Goal: Information Seeking & Learning: Learn about a topic

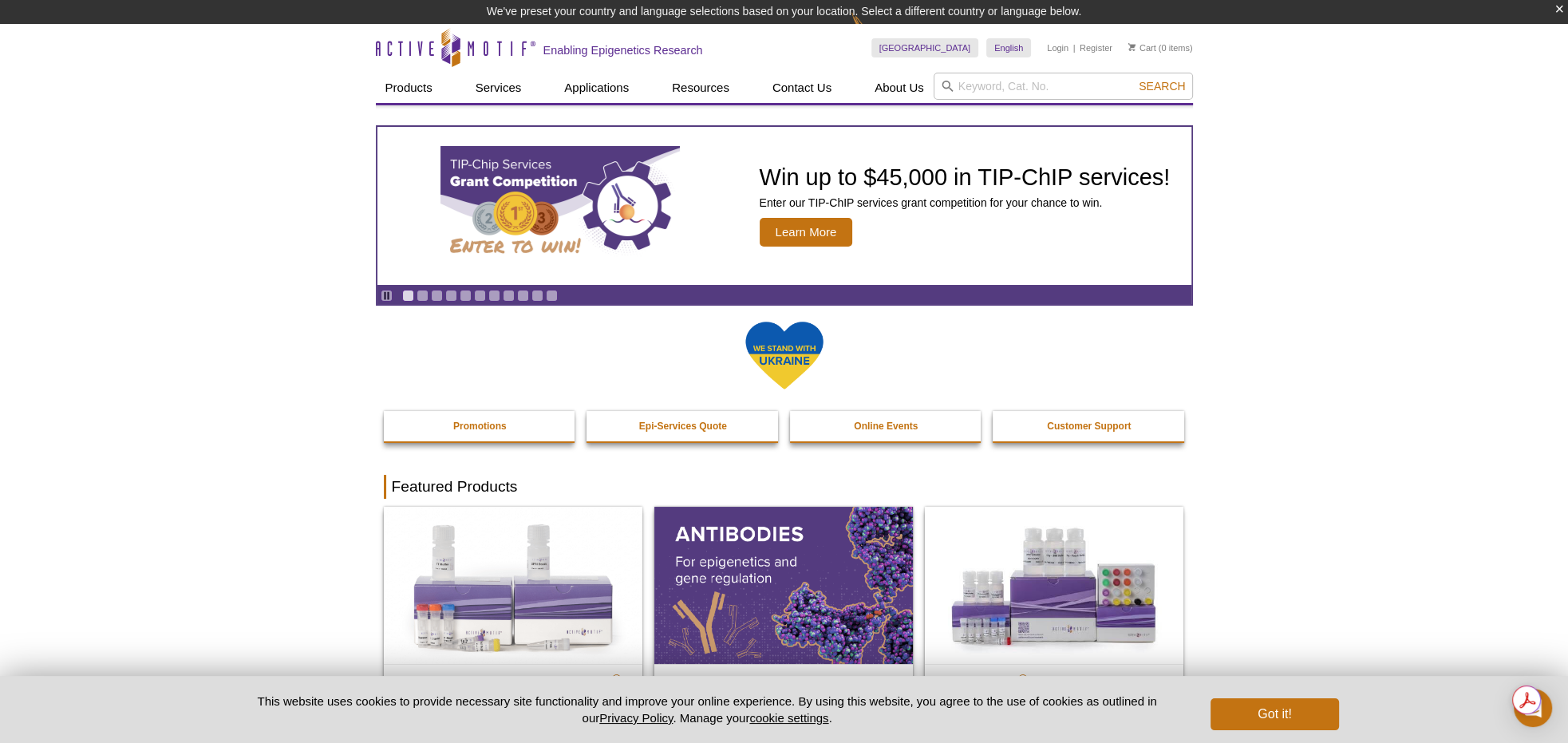
click at [967, 85] on input "search" at bounding box center [1063, 87] width 259 height 28
type input "hif1"
click at [1134, 79] on button "Search" at bounding box center [1162, 87] width 56 height 15
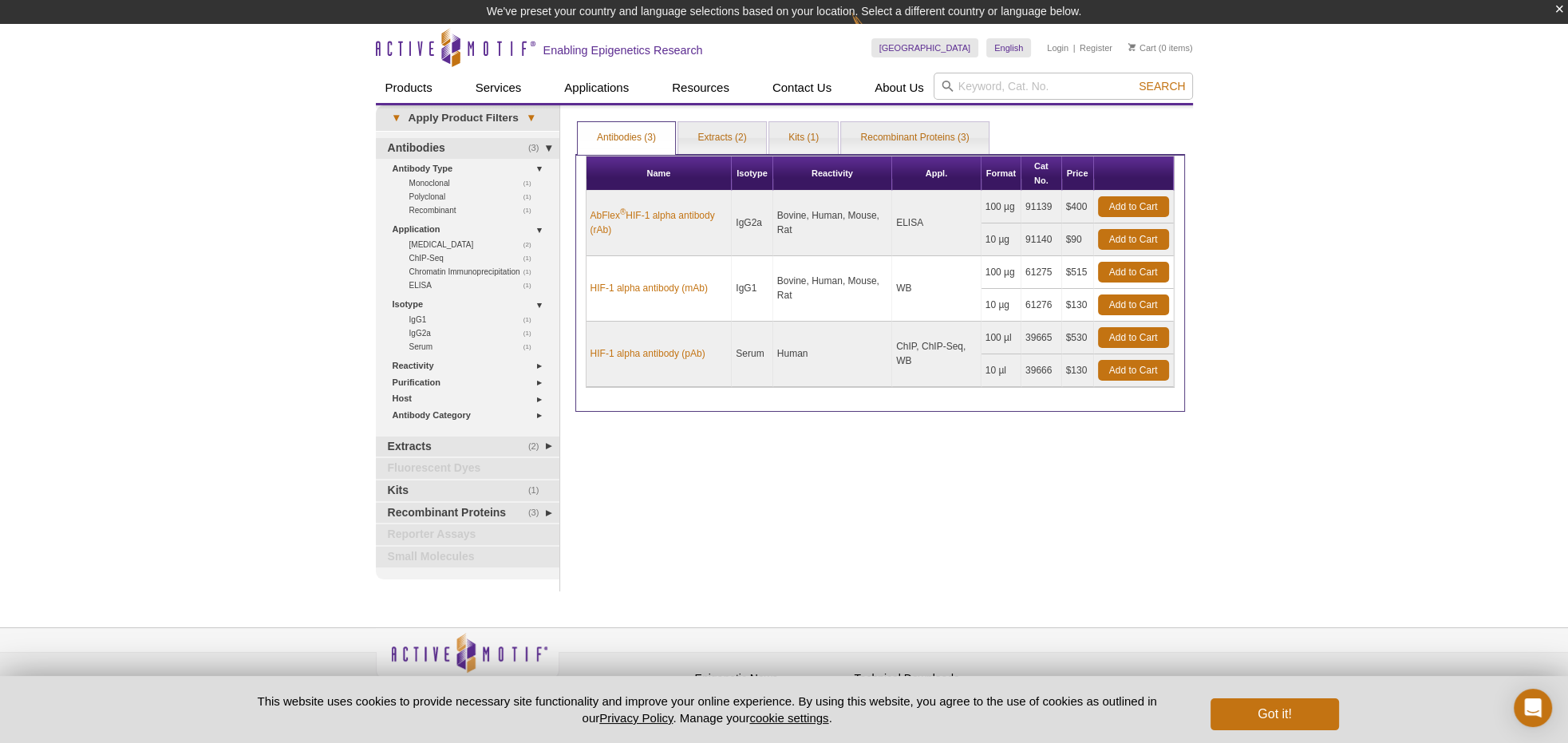
click at [1322, 255] on div "Active Motif Logo Enabling Epigenetics Research 0 Search Skip to content Active…" at bounding box center [784, 396] width 1568 height 743
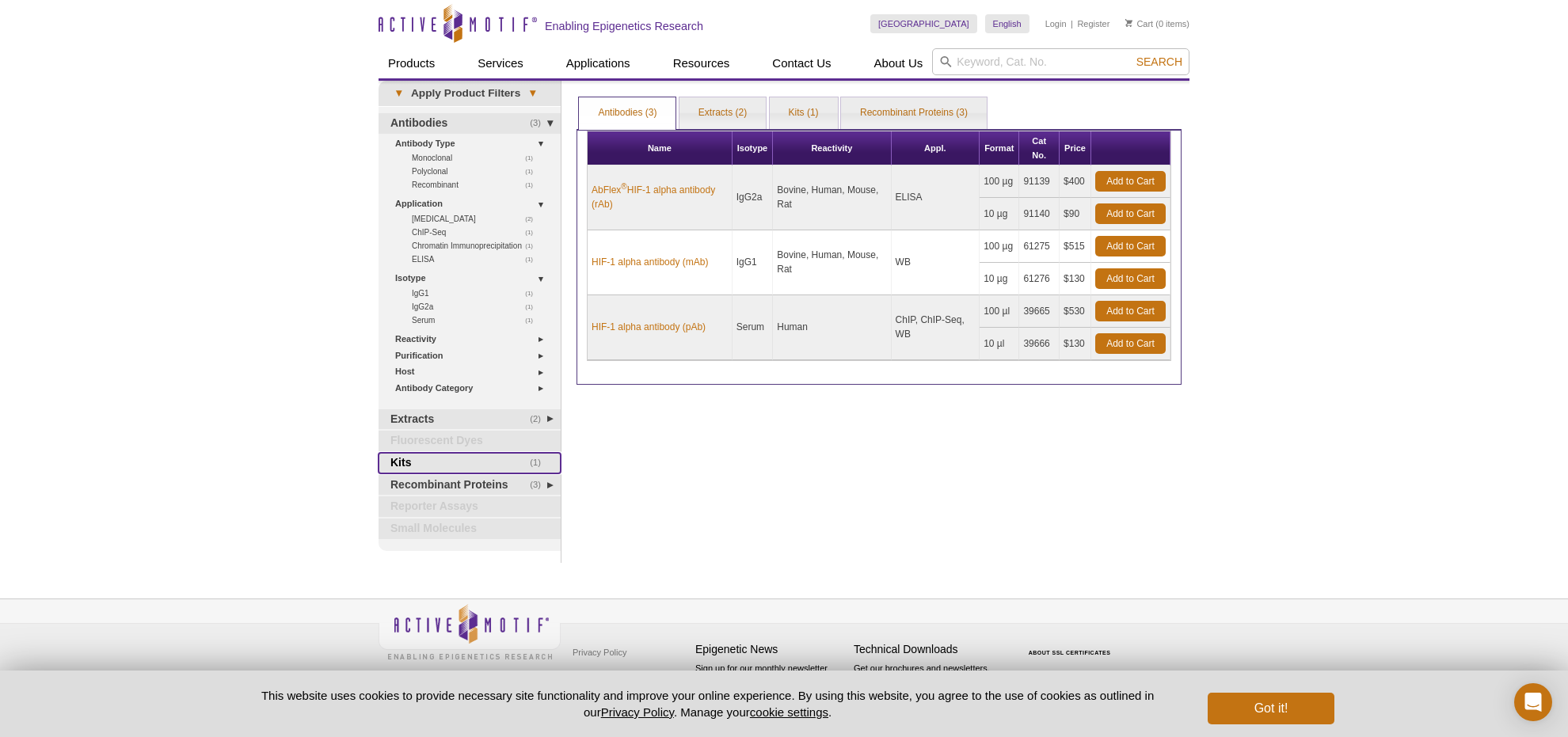
click at [445, 462] on link "(1) Kits" at bounding box center [469, 463] width 182 height 21
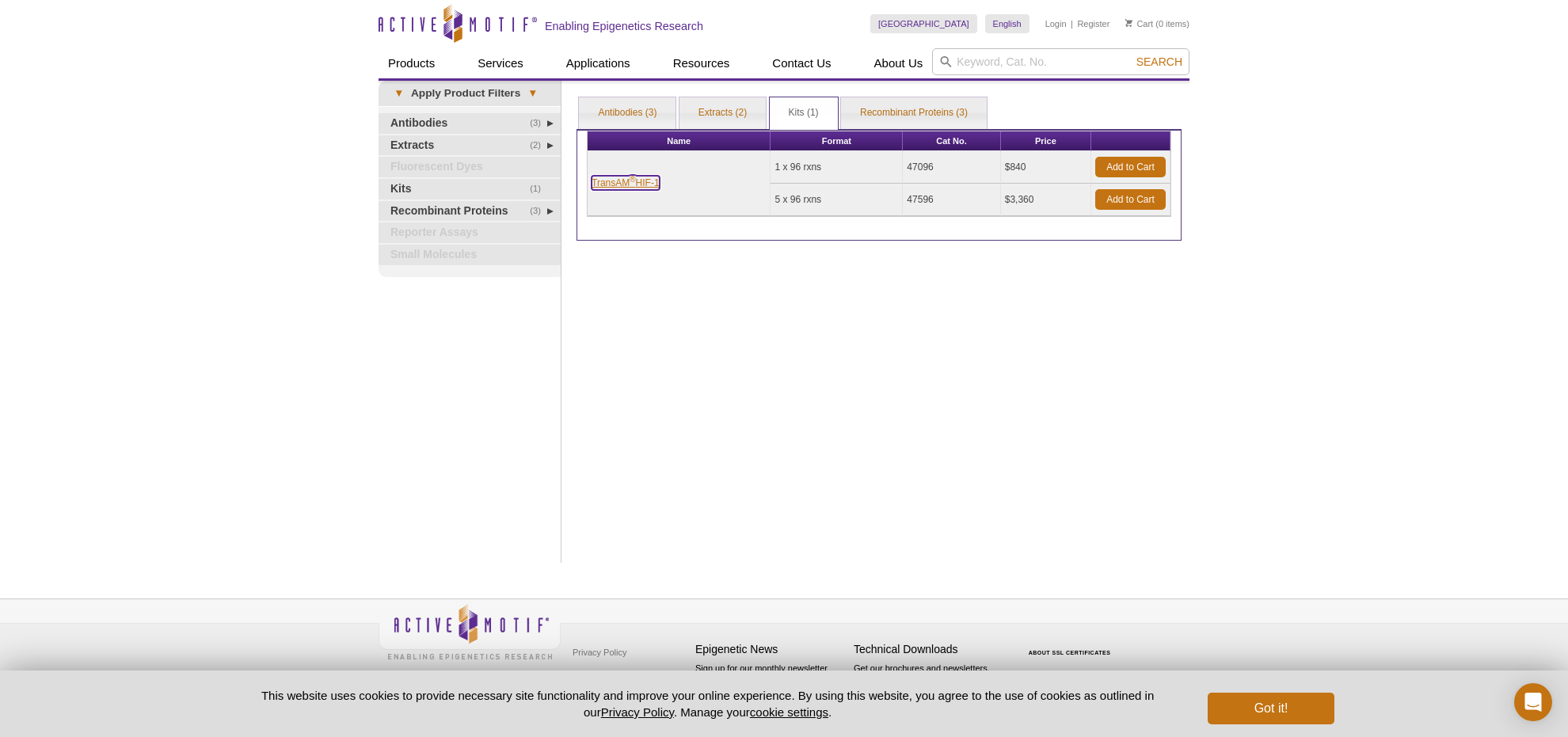
click at [621, 177] on link "TransAM ® HIF-1" at bounding box center [625, 183] width 68 height 14
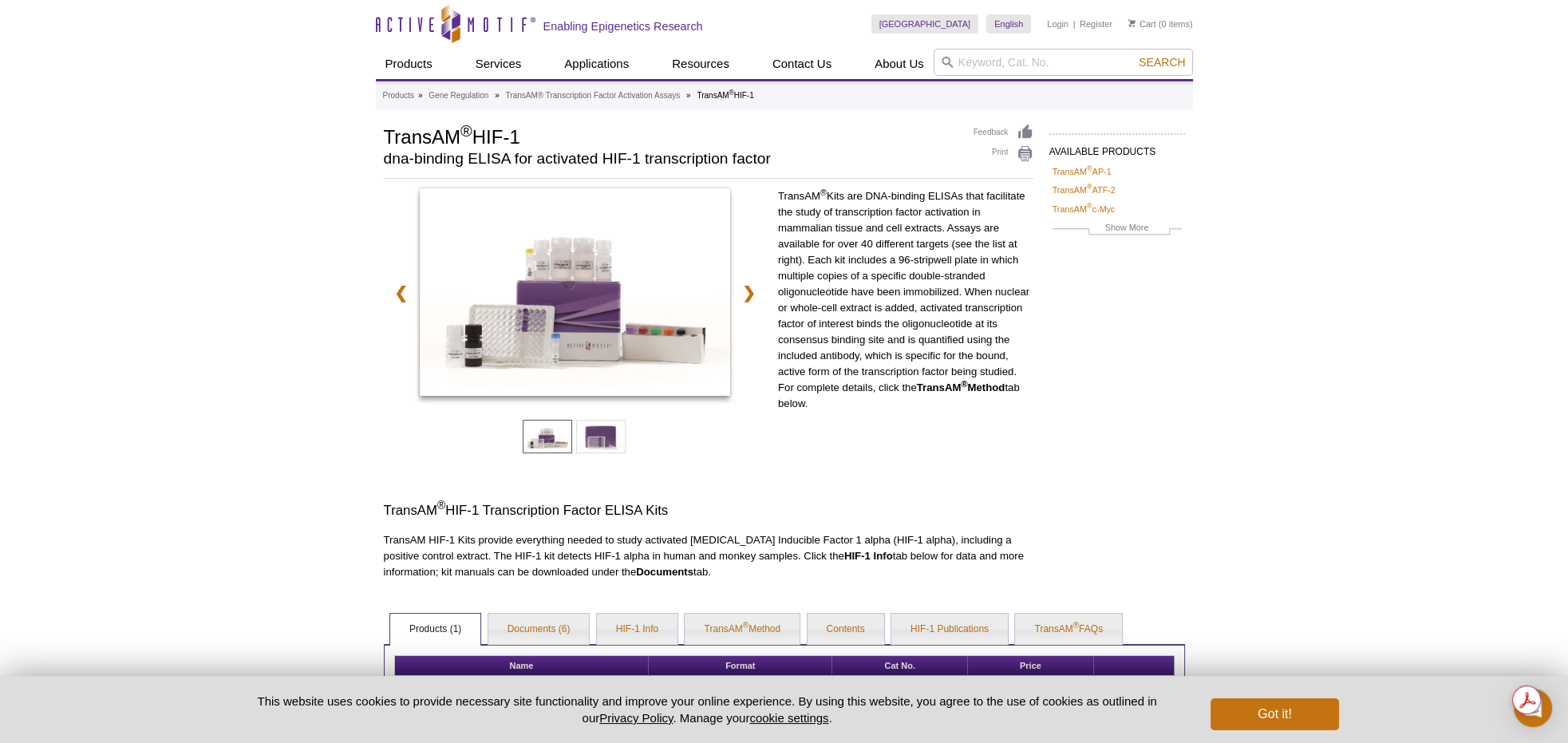
click at [1350, 282] on div "Active Motif Logo Enabling Epigenetics Research 0 Search Skip to content Active…" at bounding box center [784, 470] width 1568 height 941
click at [1340, 279] on div "Active Motif Logo Enabling Epigenetics Research 0 Search Skip to content Active…" at bounding box center [784, 470] width 1568 height 941
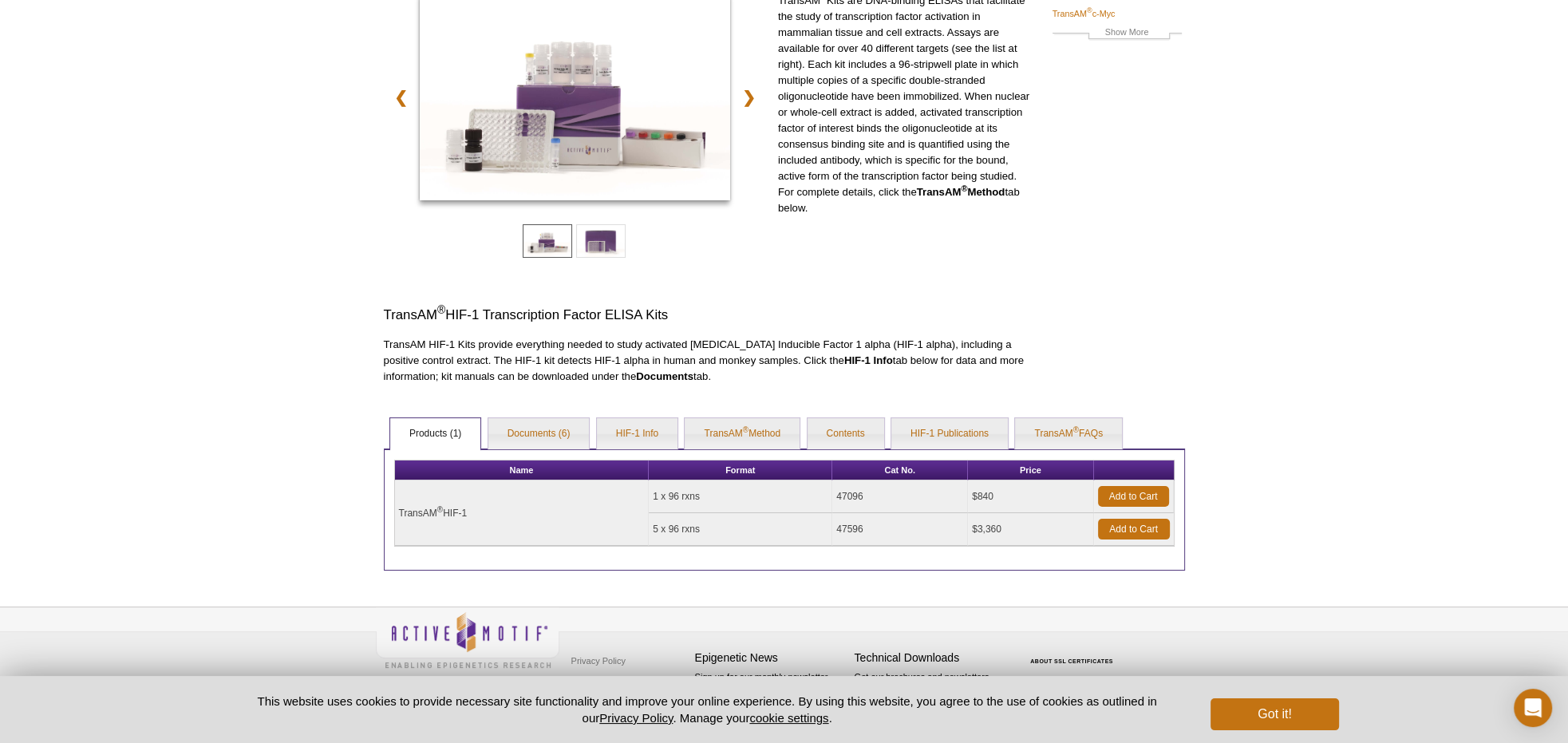
click at [1331, 265] on div "Active Motif Logo Enabling Epigenetics Research 0 Search Skip to content Active…" at bounding box center [784, 274] width 1568 height 941
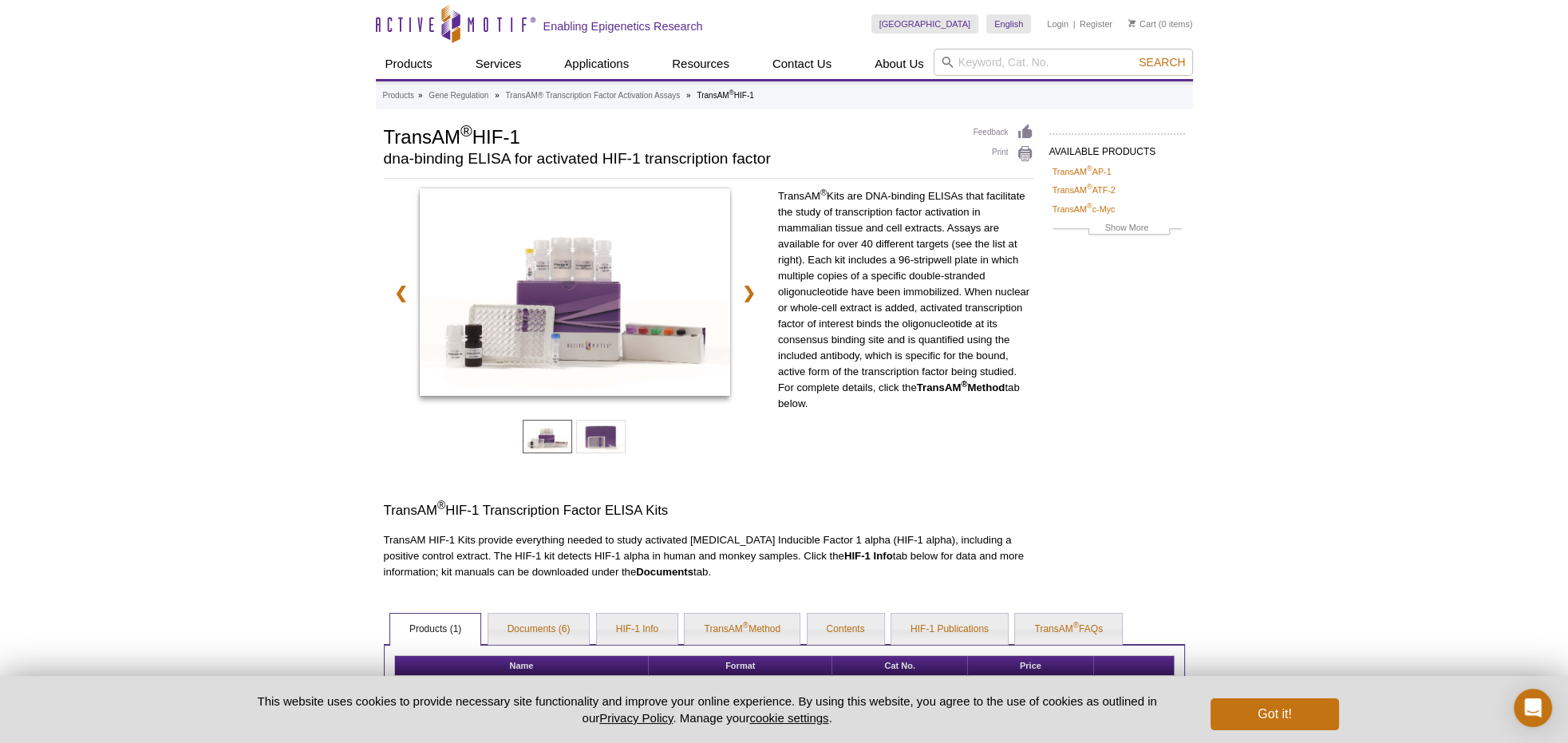
click at [1226, 327] on div "Active Motif Logo Enabling Epigenetics Research 0 Search Skip to content Active…" at bounding box center [784, 470] width 1568 height 941
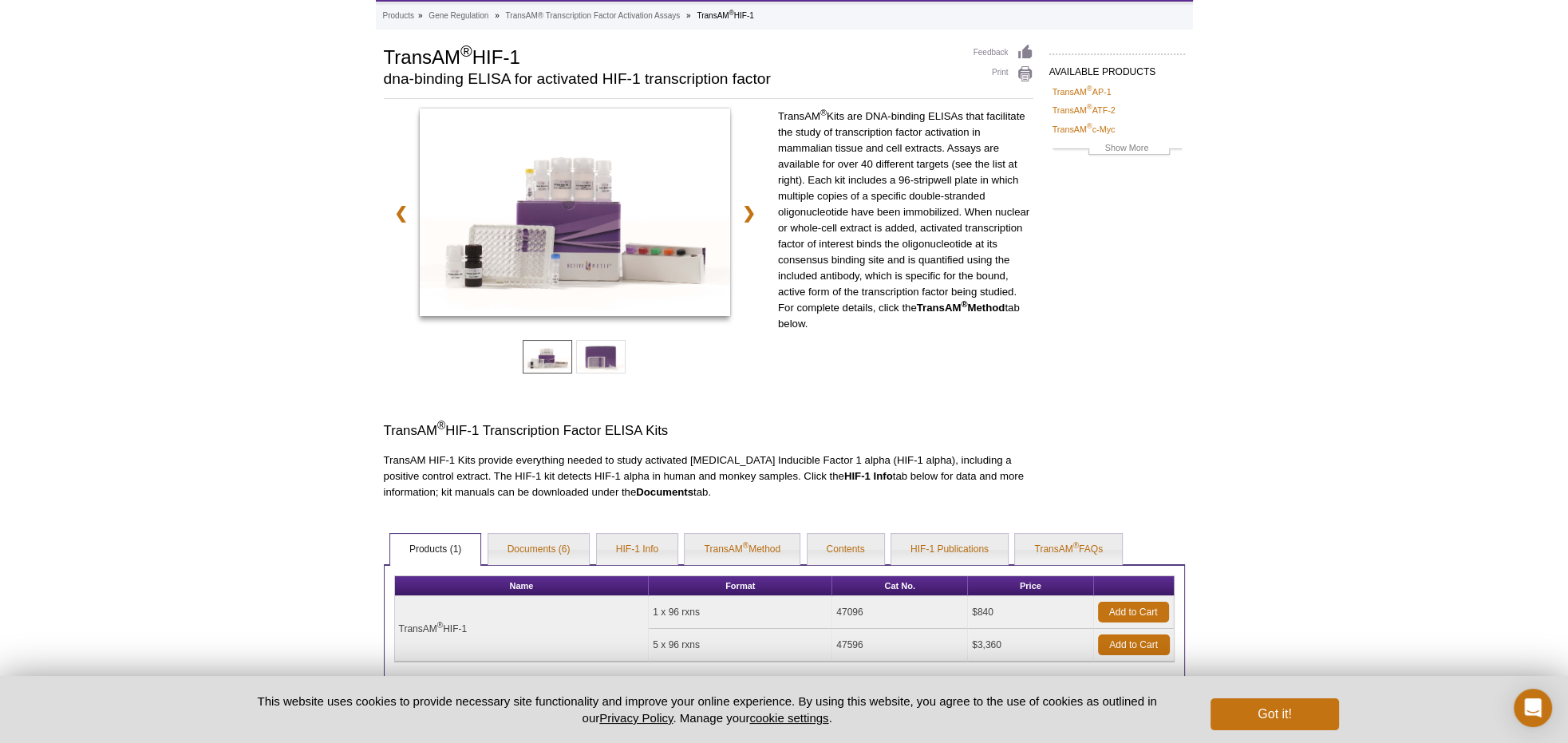
scroll to position [159, 0]
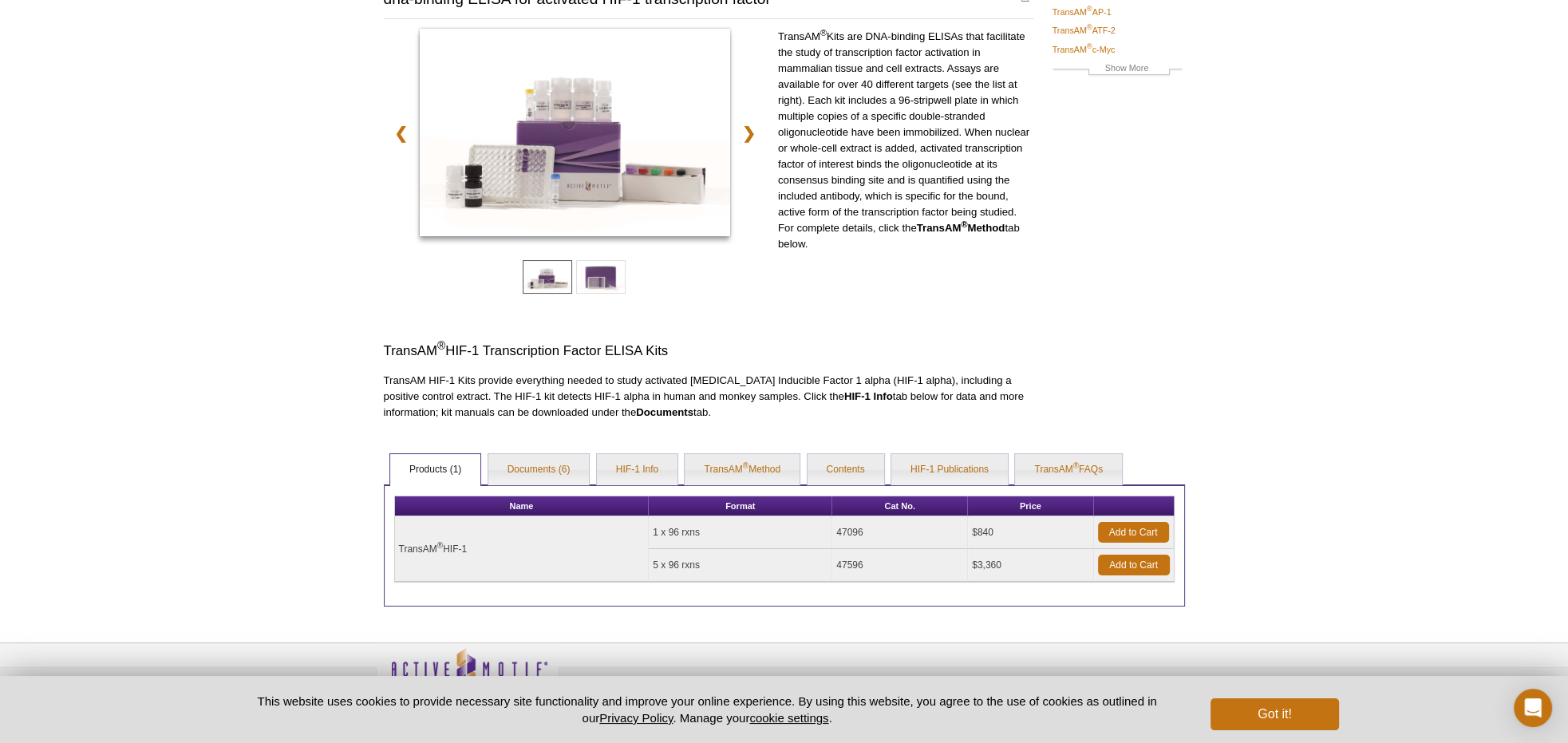
click at [1222, 332] on div "Active Motif Logo Enabling Epigenetics Research 0 Search Skip to content Active…" at bounding box center [784, 311] width 1568 height 941
click at [750, 464] on link "TransAM ® Method" at bounding box center [742, 469] width 115 height 32
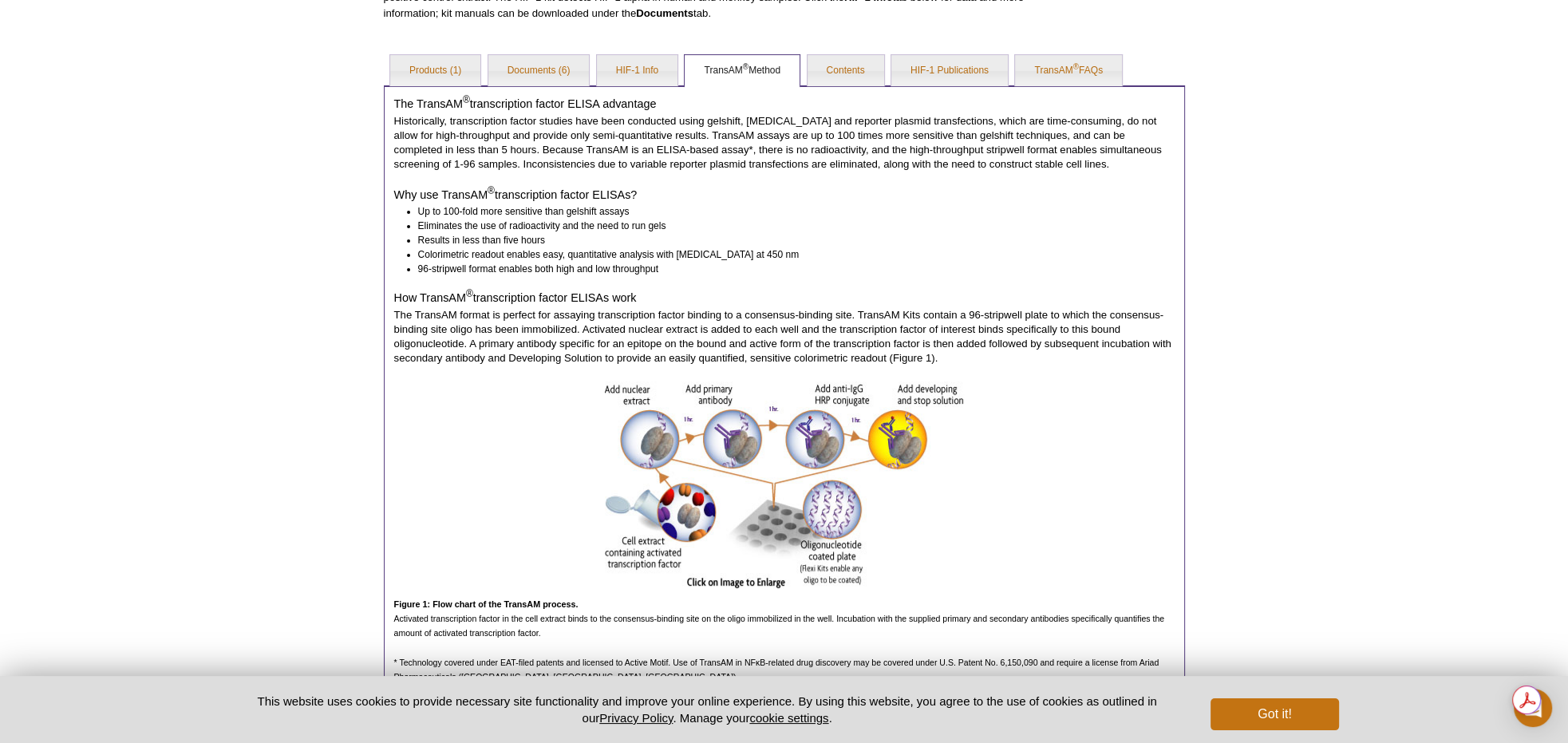
scroll to position [639, 0]
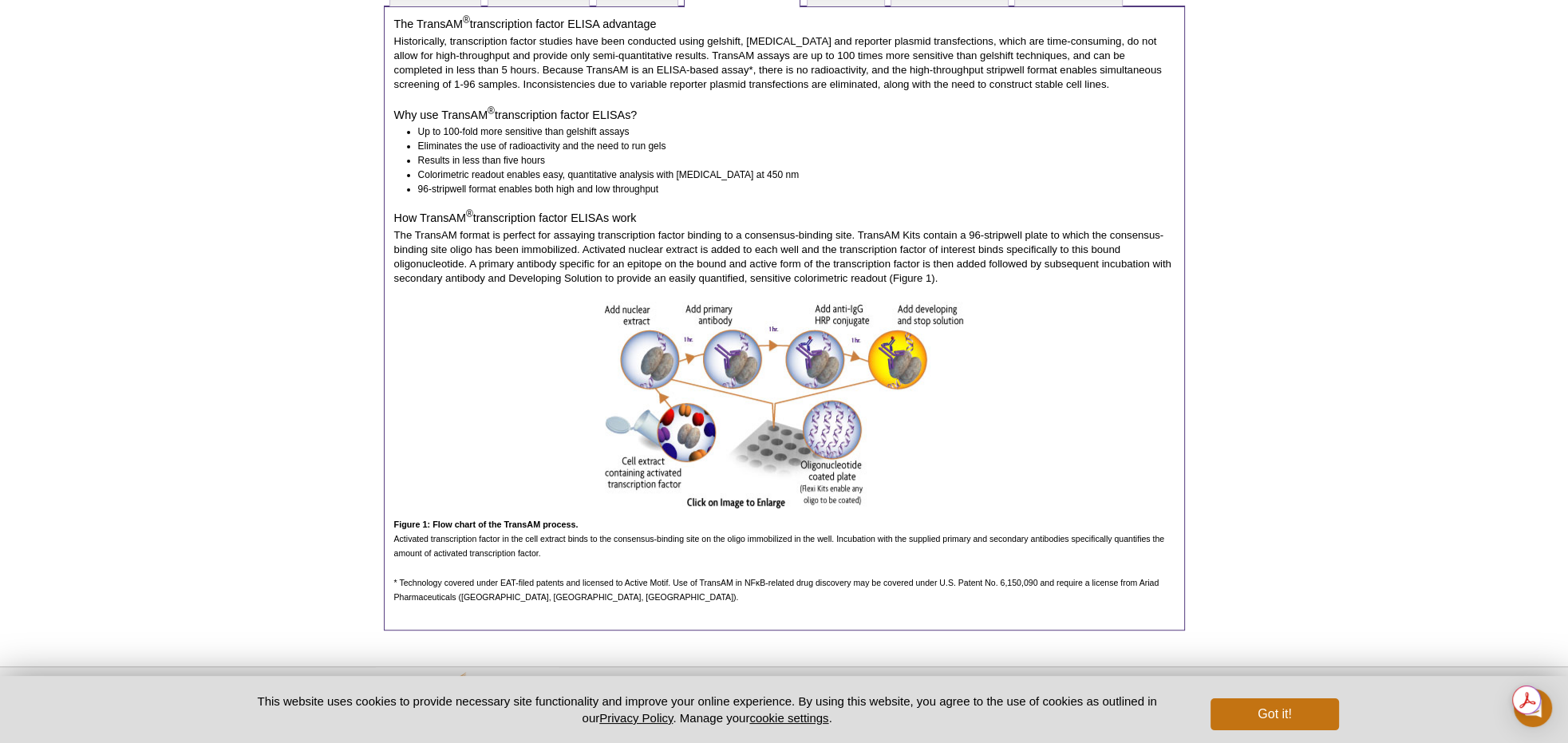
click at [1266, 367] on div "Active Motif Logo Enabling Epigenetics Research 0 Search Skip to content Active…" at bounding box center [784, 83] width 1568 height 1444
